Goal: Check status: Verify the current state of an ongoing process or item

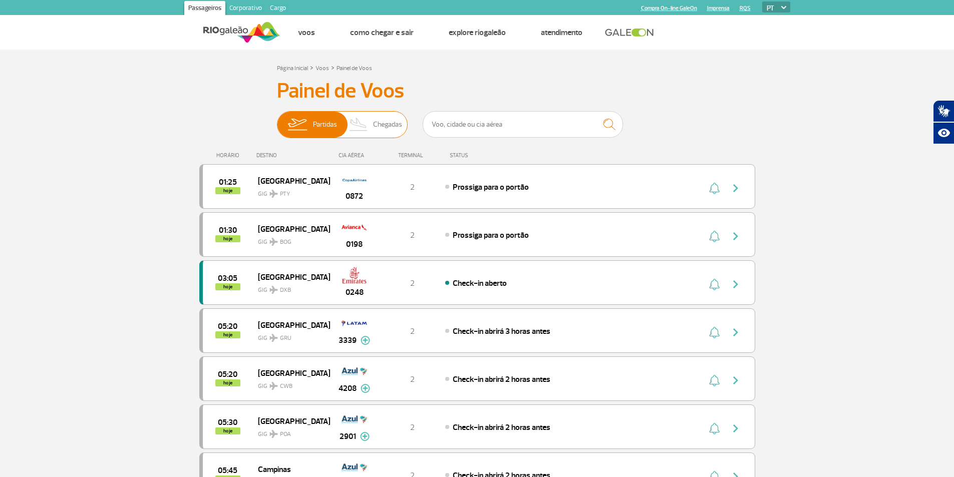
click at [379, 129] on span "Chegadas" at bounding box center [387, 125] width 29 height 26
click at [277, 120] on input "Partidas Chegadas" at bounding box center [277, 120] width 0 height 0
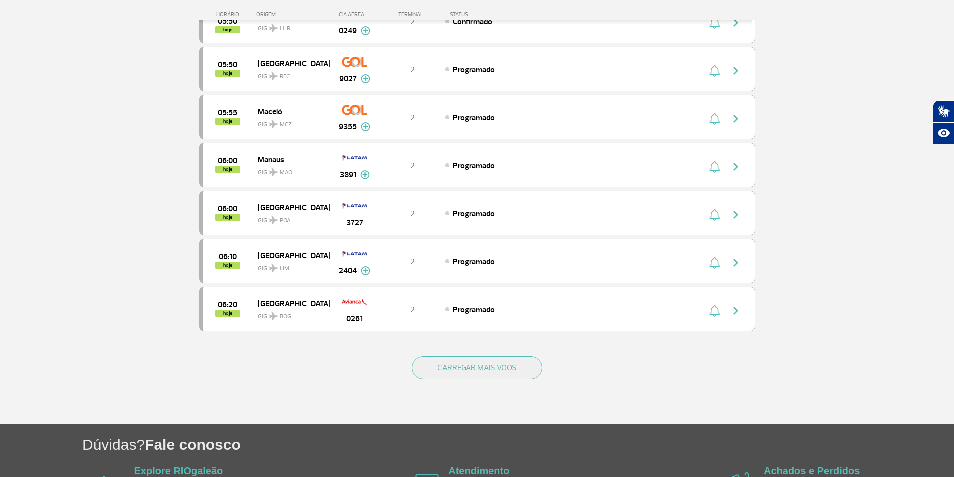
scroll to position [802, 0]
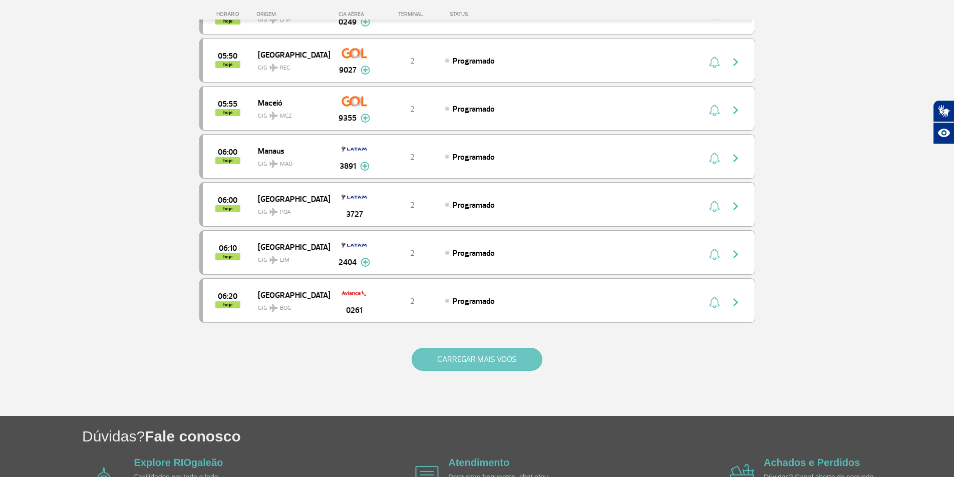
click at [472, 357] on button "CARREGAR MAIS VOOS" at bounding box center [477, 359] width 131 height 23
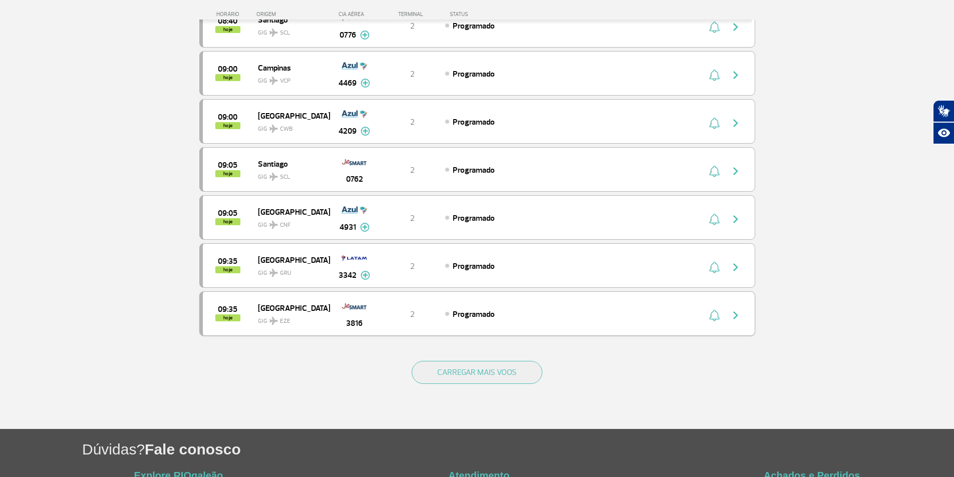
scroll to position [1754, 0]
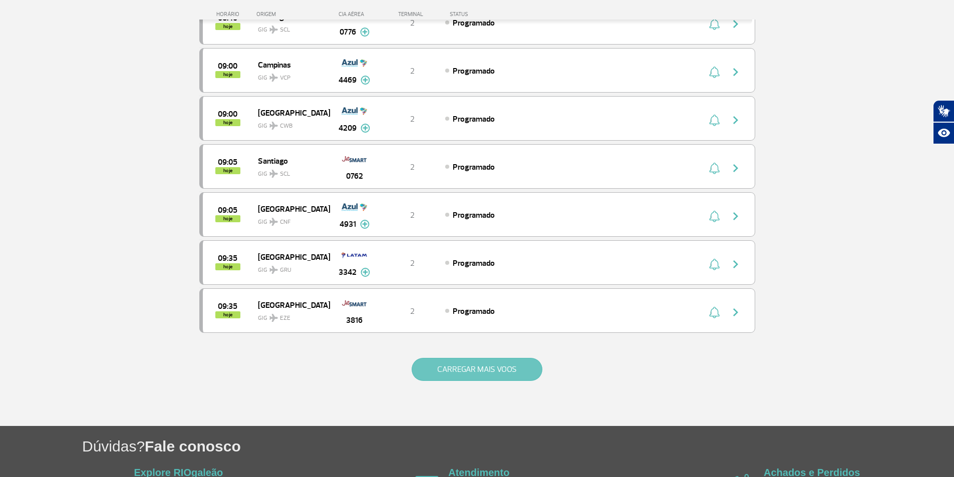
click at [452, 375] on button "CARREGAR MAIS VOOS" at bounding box center [477, 369] width 131 height 23
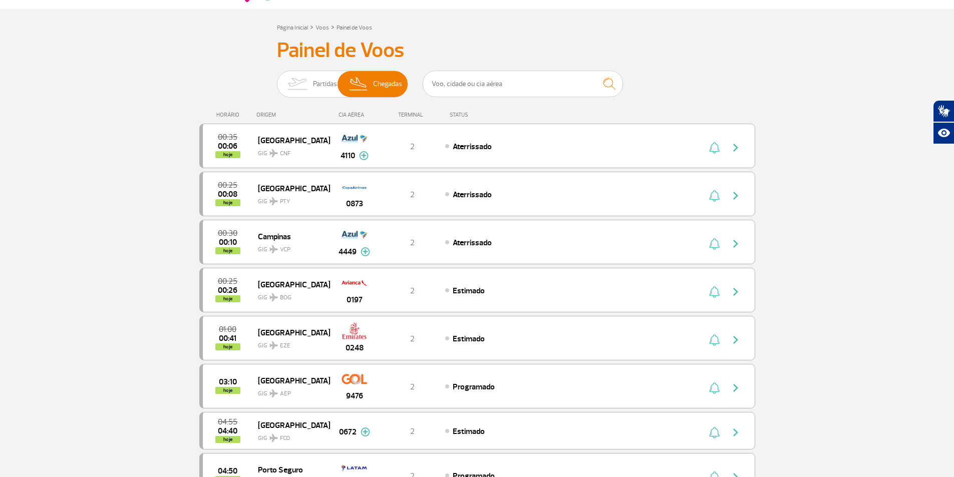
scroll to position [0, 0]
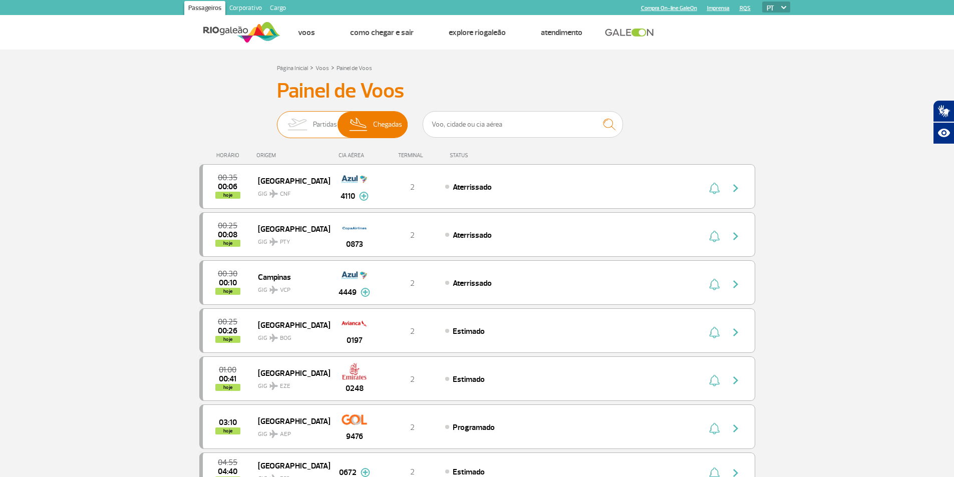
click at [309, 130] on img at bounding box center [298, 125] width 32 height 26
click at [277, 120] on input "Partidas Chegadas" at bounding box center [277, 120] width 0 height 0
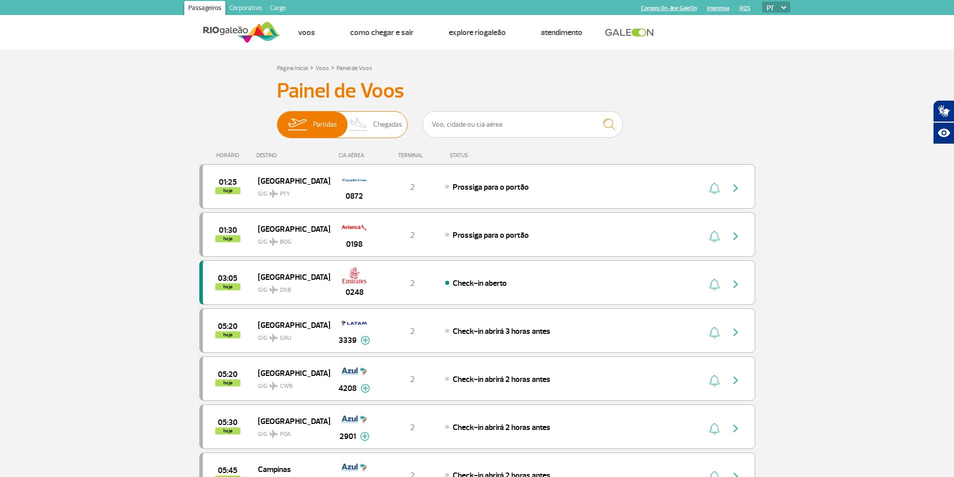
click at [355, 130] on img at bounding box center [359, 125] width 30 height 26
click at [277, 120] on input "Partidas Chegadas" at bounding box center [277, 120] width 0 height 0
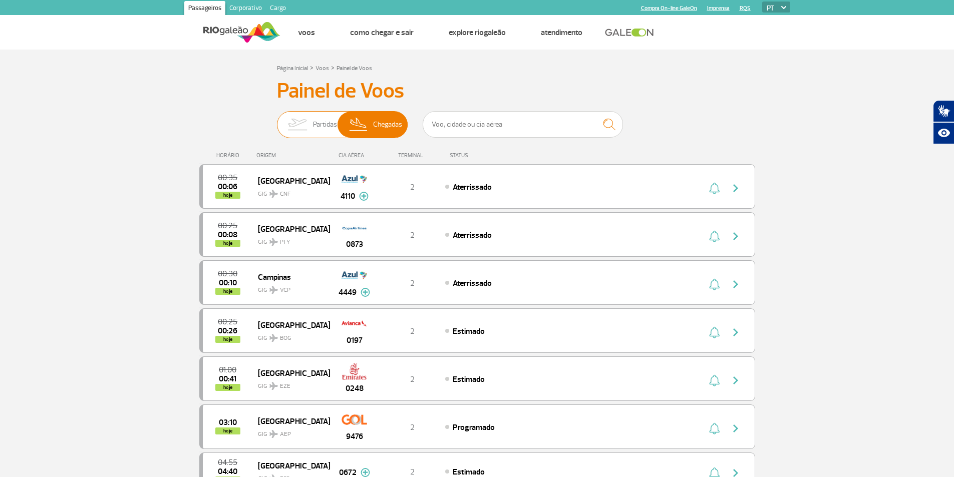
click at [309, 126] on img at bounding box center [298, 125] width 32 height 26
click at [277, 120] on input "Partidas Chegadas" at bounding box center [277, 120] width 0 height 0
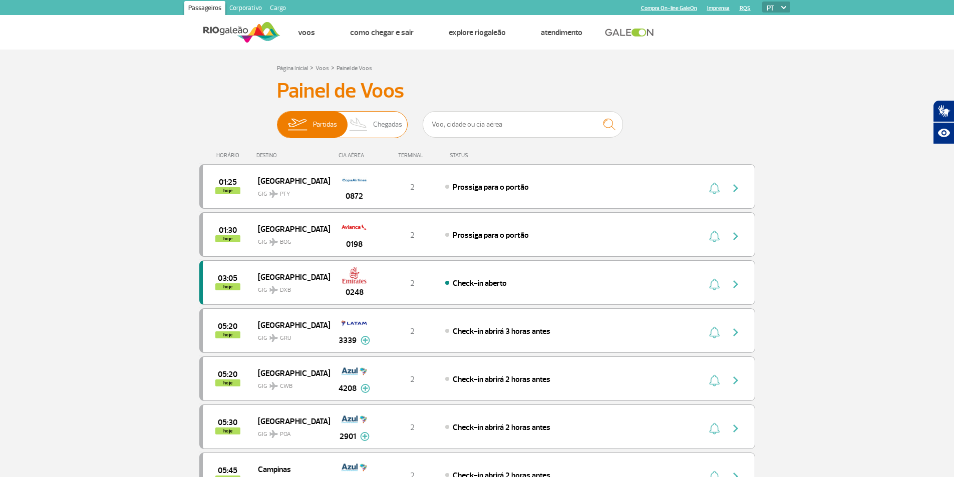
click at [367, 124] on img at bounding box center [359, 125] width 30 height 26
click at [277, 120] on input "Partidas Chegadas" at bounding box center [277, 120] width 0 height 0
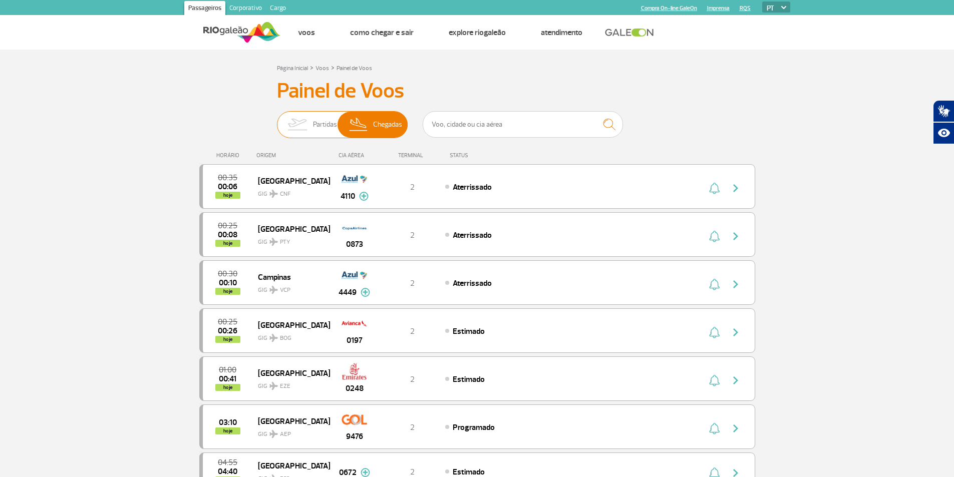
drag, startPoint x: 315, startPoint y: 120, endPoint x: 344, endPoint y: 122, distance: 28.7
click at [324, 121] on span "Partidas" at bounding box center [325, 125] width 24 height 26
click at [312, 124] on img at bounding box center [298, 125] width 32 height 26
click at [277, 120] on input "Partidas Chegadas" at bounding box center [277, 120] width 0 height 0
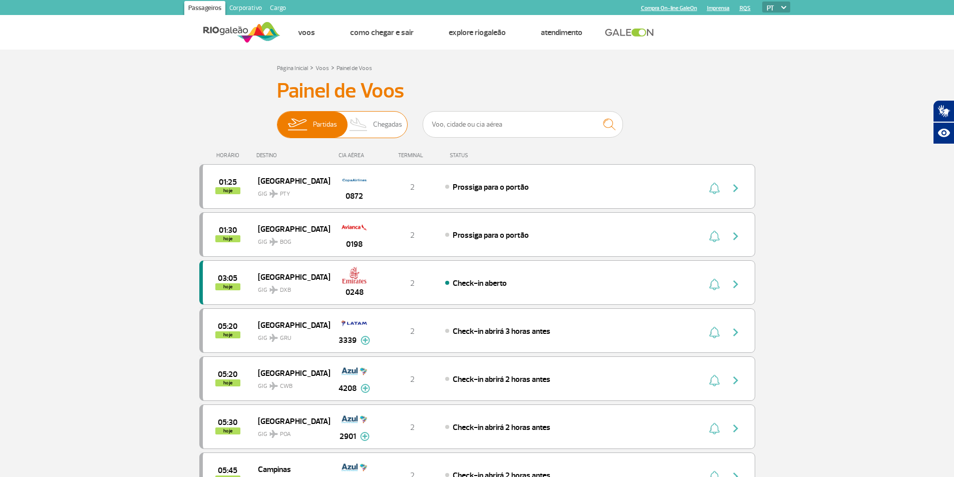
click at [396, 127] on span "Chegadas" at bounding box center [387, 125] width 29 height 26
click at [277, 120] on input "Partidas Chegadas" at bounding box center [277, 120] width 0 height 0
